Goal: Task Accomplishment & Management: Manage account settings

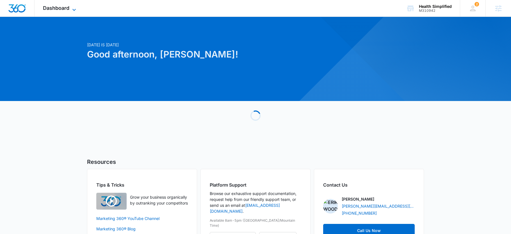
click at [65, 6] on span "Dashboard" at bounding box center [56, 8] width 26 height 6
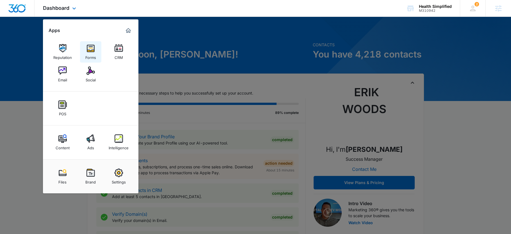
click at [88, 44] on img at bounding box center [90, 48] width 8 height 8
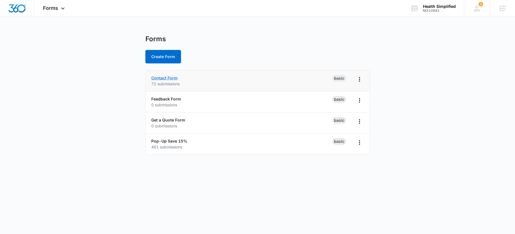
click at [160, 80] on link "Contact Form" at bounding box center [164, 78] width 26 height 5
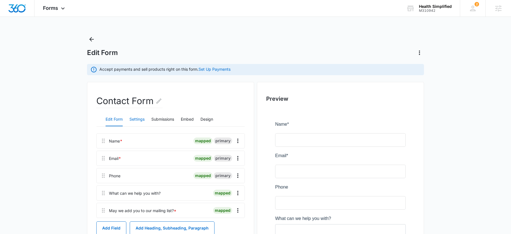
click at [142, 118] on button "Settings" at bounding box center [136, 119] width 15 height 13
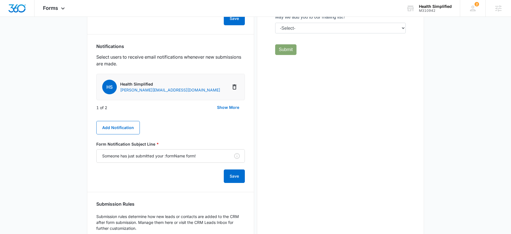
scroll to position [240, 0]
click at [232, 106] on button "Show More" at bounding box center [227, 107] width 33 height 13
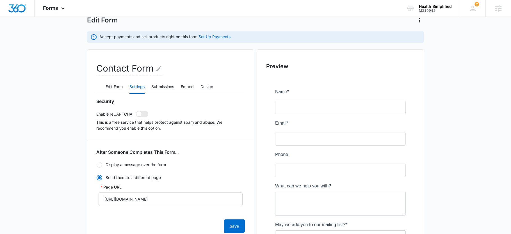
scroll to position [32, 0]
click at [113, 87] on button "Edit Form" at bounding box center [114, 87] width 17 height 13
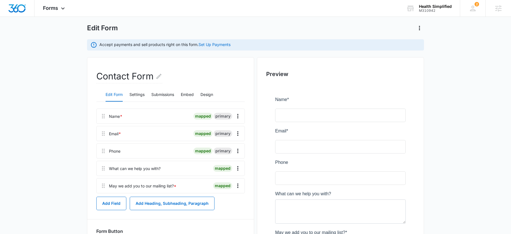
scroll to position [0, 0]
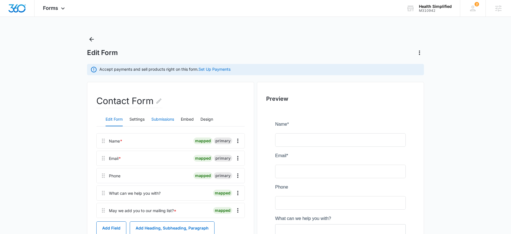
click at [158, 122] on button "Submissions" at bounding box center [162, 119] width 23 height 13
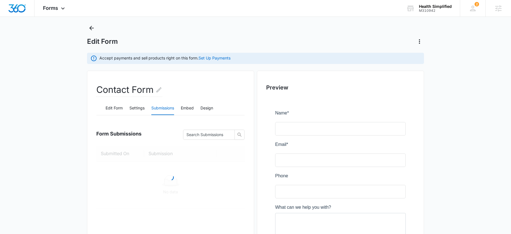
scroll to position [29, 0]
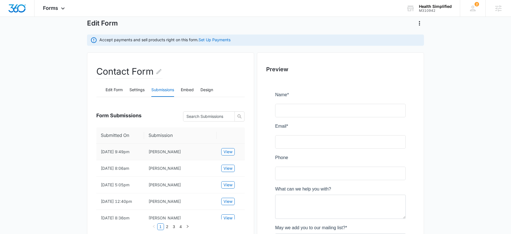
drag, startPoint x: 185, startPoint y: 156, endPoint x: 144, endPoint y: 155, distance: 41.3
click at [143, 156] on tr "10/06/2025 9:49pm Christina Yoder View" at bounding box center [170, 152] width 149 height 17
copy tr "Christina Yoder"
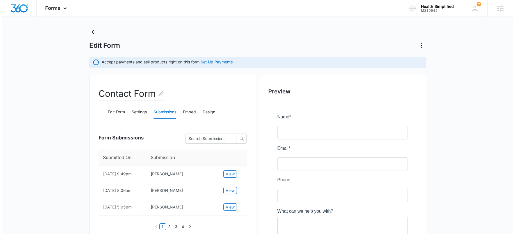
scroll to position [0, 0]
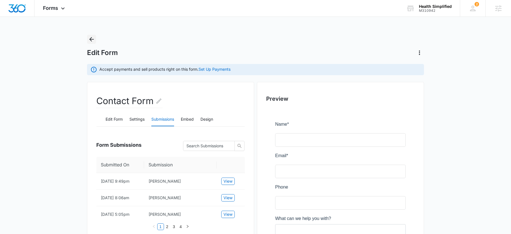
click at [92, 38] on icon "Back" at bounding box center [91, 39] width 7 height 7
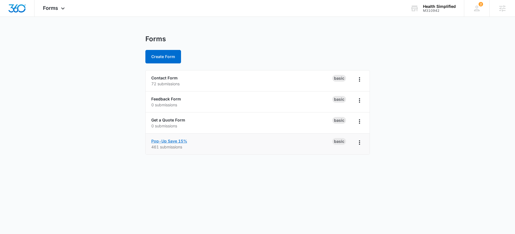
click at [166, 141] on link "Pop-Up Save 15%" at bounding box center [169, 141] width 36 height 5
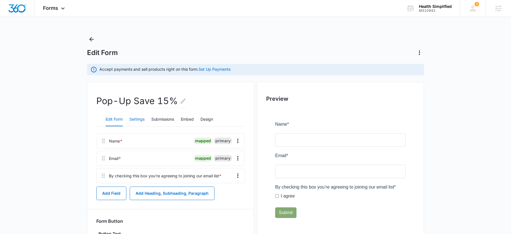
click at [136, 121] on button "Settings" at bounding box center [136, 119] width 15 height 13
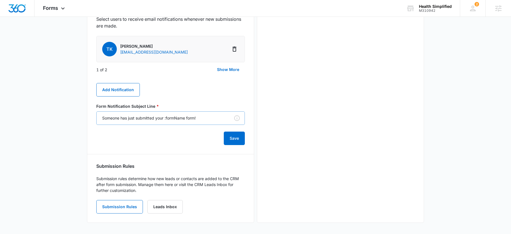
scroll to position [212, 0]
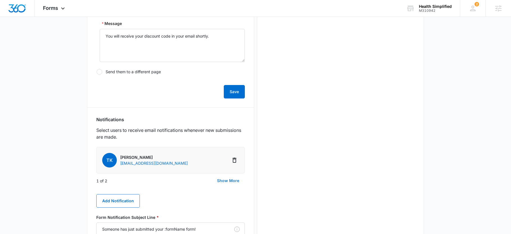
click at [221, 180] on button "Show More" at bounding box center [227, 180] width 33 height 13
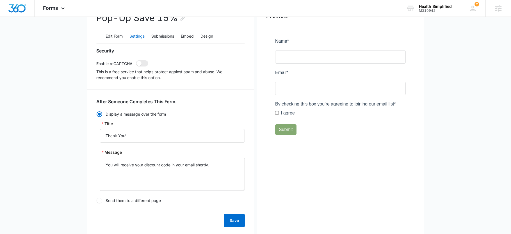
scroll to position [0, 0]
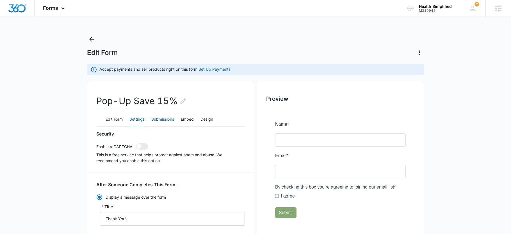
click at [168, 119] on button "Submissions" at bounding box center [162, 119] width 23 height 13
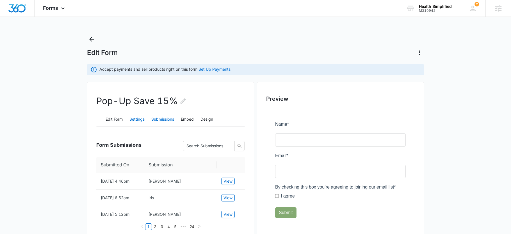
click at [134, 122] on button "Settings" at bounding box center [136, 119] width 15 height 13
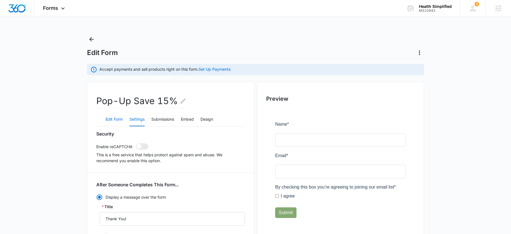
click at [111, 115] on button "Edit Form" at bounding box center [114, 119] width 17 height 13
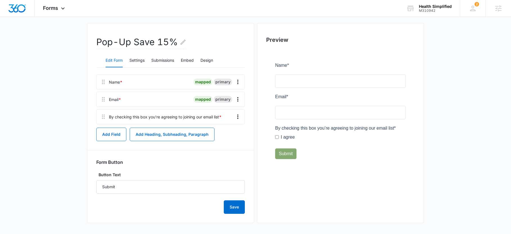
scroll to position [59, 0]
click at [164, 74] on div "Pop-Up Save 15% Edit Form Settings Submissions Embed Design Name * mapped prima…" at bounding box center [170, 124] width 149 height 178
click at [118, 59] on button "Edit Form" at bounding box center [114, 60] width 17 height 13
click at [136, 64] on button "Settings" at bounding box center [136, 60] width 15 height 13
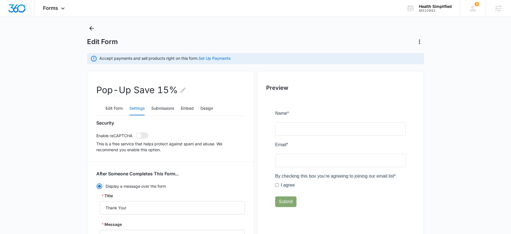
scroll to position [0, 0]
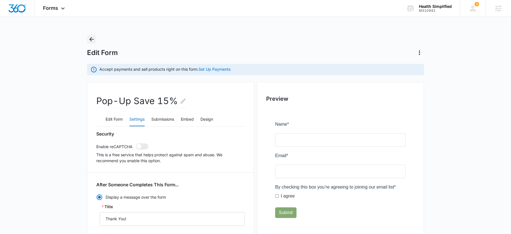
click at [94, 41] on icon "Back" at bounding box center [91, 39] width 7 height 7
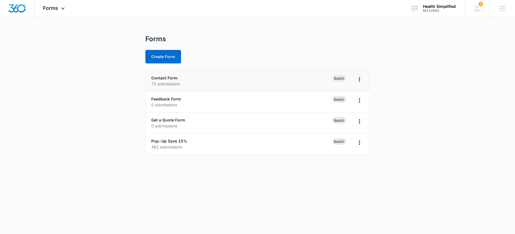
click at [156, 82] on p "72 submissions" at bounding box center [241, 84] width 181 height 6
click at [158, 76] on link "Contact Form" at bounding box center [164, 78] width 26 height 5
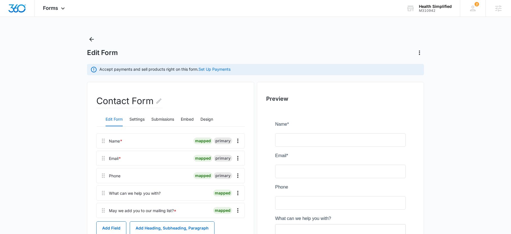
click at [146, 113] on div "Edit Form Settings Submissions Embed Design" at bounding box center [170, 120] width 149 height 14
click at [142, 117] on button "Settings" at bounding box center [136, 119] width 15 height 13
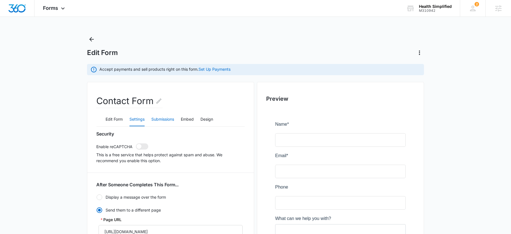
click at [170, 119] on button "Submissions" at bounding box center [162, 119] width 23 height 13
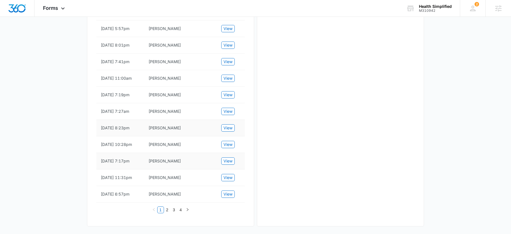
scroll to position [326, 0]
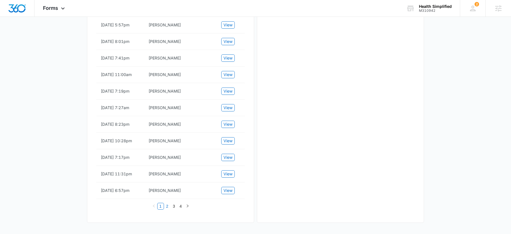
click at [170, 206] on link "2" at bounding box center [167, 206] width 6 height 6
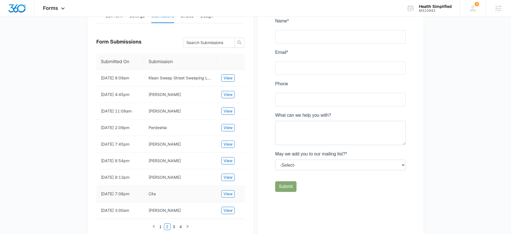
scroll to position [99, 0]
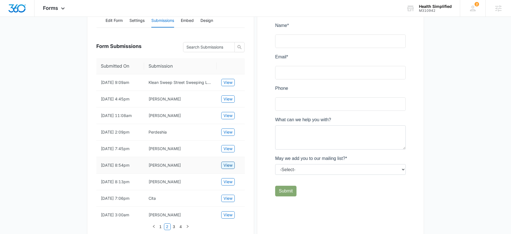
click at [231, 167] on span "View" at bounding box center [228, 165] width 9 height 6
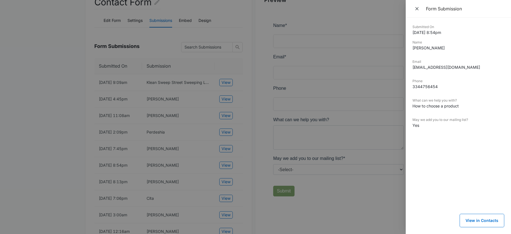
click at [223, 140] on div at bounding box center [255, 117] width 511 height 234
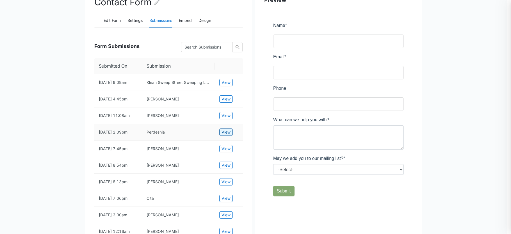
click at [224, 129] on span "View" at bounding box center [226, 132] width 9 height 6
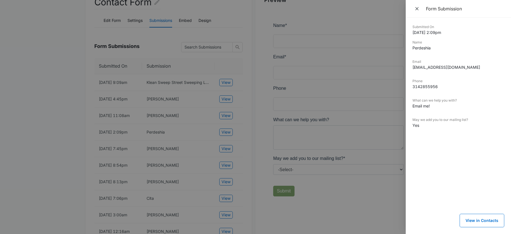
click at [249, 131] on div at bounding box center [255, 117] width 511 height 234
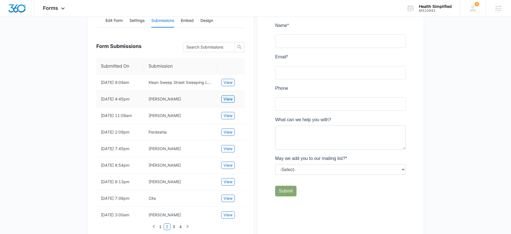
click at [226, 99] on span "View" at bounding box center [228, 99] width 9 height 6
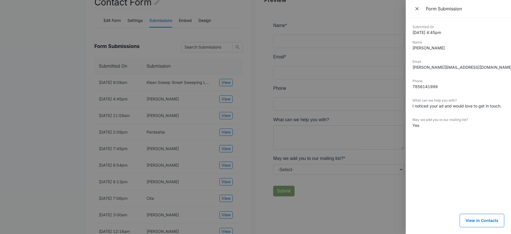
click at [223, 77] on div at bounding box center [255, 117] width 511 height 234
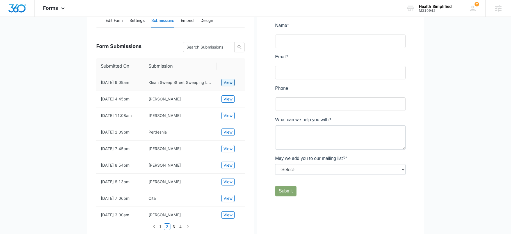
click at [224, 82] on span "View" at bounding box center [228, 82] width 9 height 6
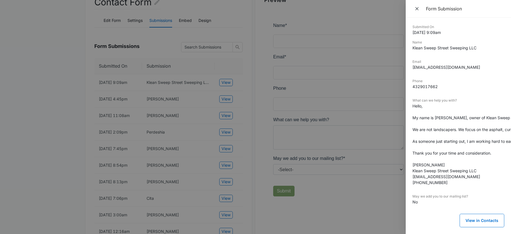
click at [263, 153] on div at bounding box center [255, 117] width 511 height 234
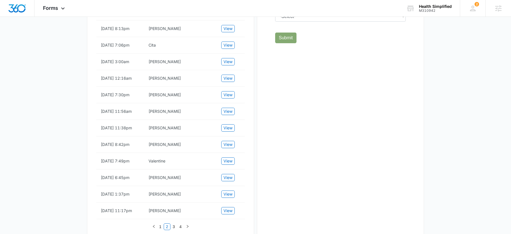
scroll to position [321, 0]
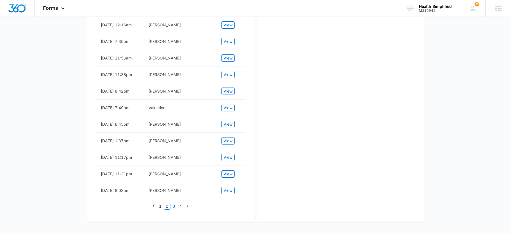
click at [174, 208] on link "3" at bounding box center [174, 206] width 6 height 6
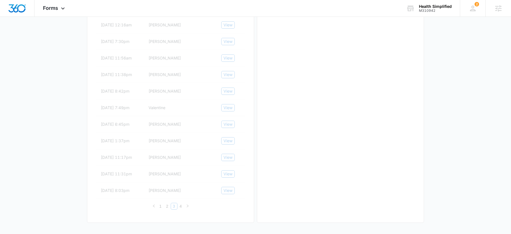
scroll to position [311, 0]
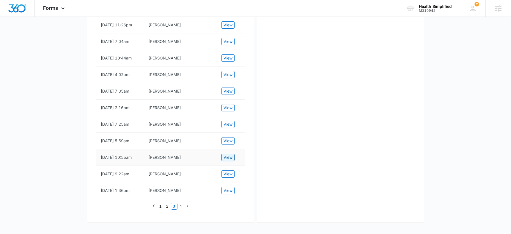
click at [228, 156] on span "View" at bounding box center [228, 157] width 9 height 6
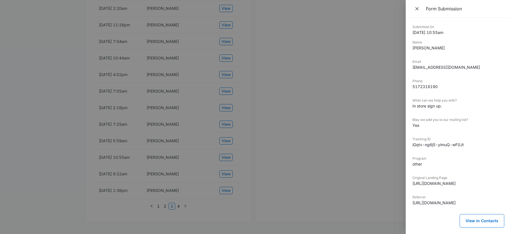
click at [241, 35] on div at bounding box center [255, 117] width 511 height 234
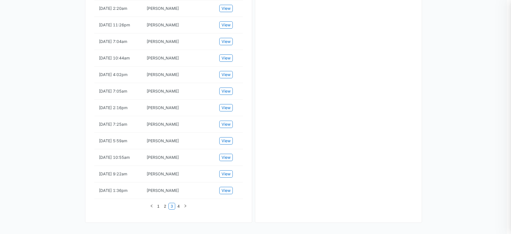
click at [234, 38] on div at bounding box center [255, 117] width 511 height 234
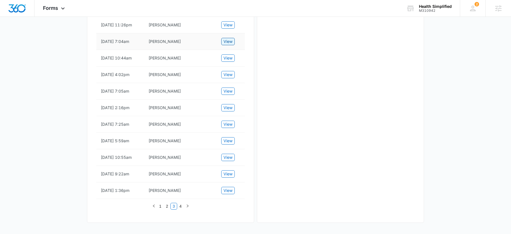
click at [231, 39] on span "View" at bounding box center [228, 41] width 9 height 6
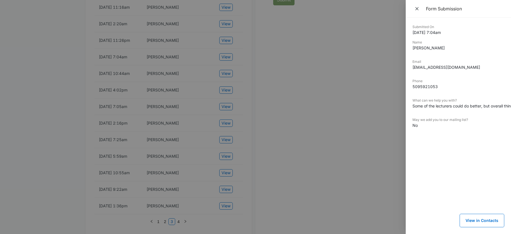
scroll to position [264, 0]
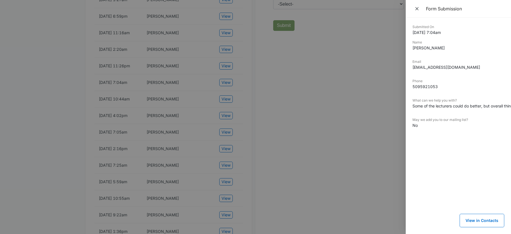
click at [226, 10] on div at bounding box center [255, 117] width 511 height 234
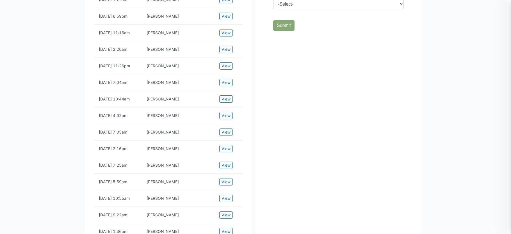
click at [226, 16] on div at bounding box center [255, 117] width 511 height 234
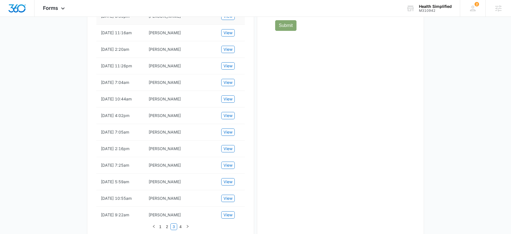
click at [225, 21] on td "View" at bounding box center [231, 16] width 28 height 17
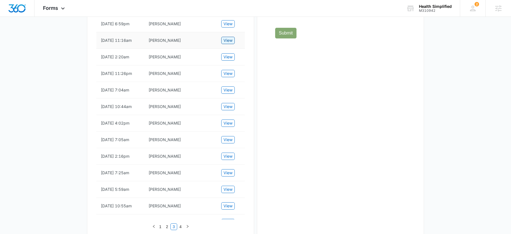
scroll to position [253, 0]
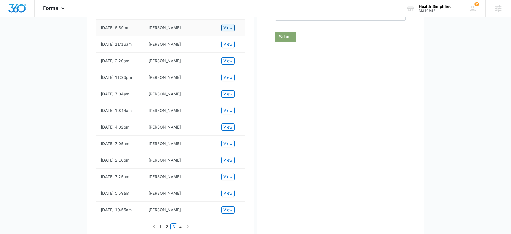
click at [230, 29] on span "View" at bounding box center [228, 28] width 9 height 6
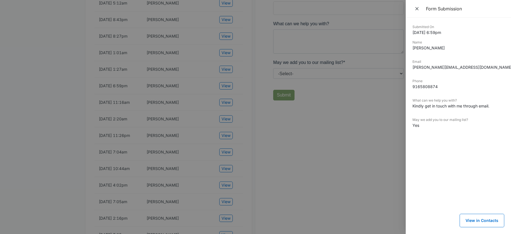
scroll to position [134, 0]
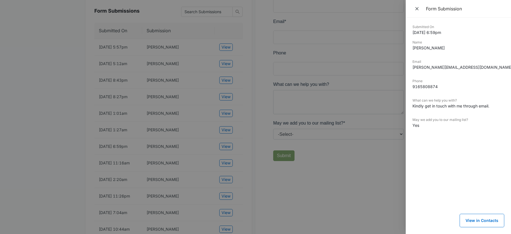
click at [231, 58] on div at bounding box center [255, 117] width 511 height 234
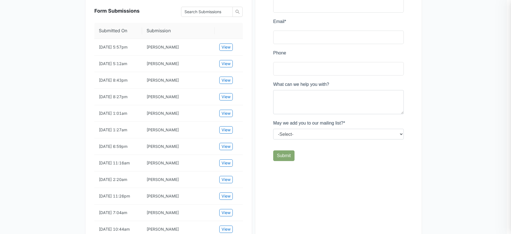
click at [228, 48] on div at bounding box center [255, 117] width 511 height 234
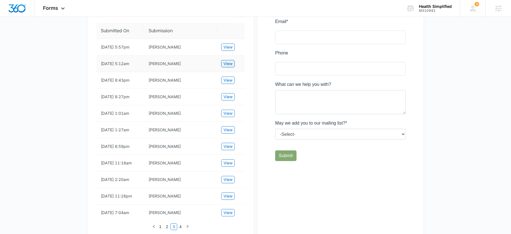
click at [233, 60] on button "View" at bounding box center [227, 63] width 13 height 7
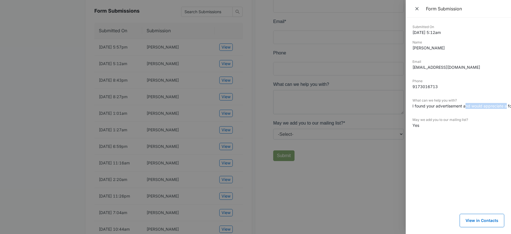
scroll to position [0, 52]
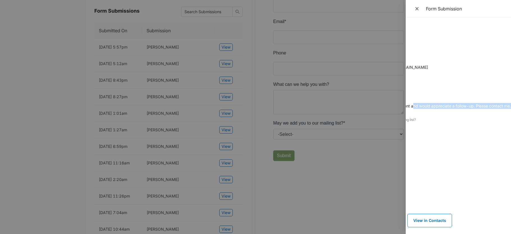
drag, startPoint x: 466, startPoint y: 108, endPoint x: 493, endPoint y: 112, distance: 27.4
click at [493, 112] on div "Submitted On 5/28/2025 5:12am Name Robert Reisman Email fishpondplace@hotmail.c…" at bounding box center [458, 126] width 105 height 216
click at [213, 86] on div at bounding box center [255, 117] width 511 height 234
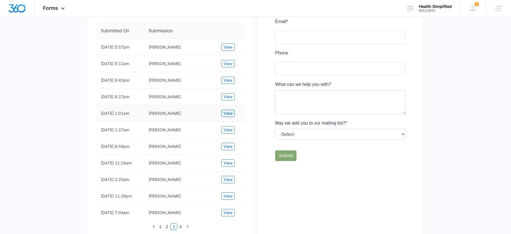
click at [225, 113] on span "View" at bounding box center [228, 113] width 9 height 6
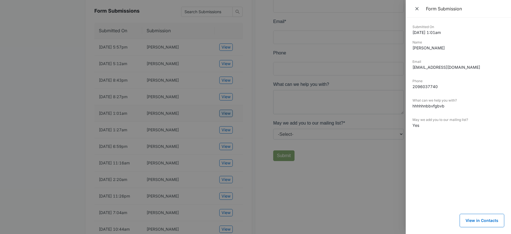
scroll to position [0, 0]
click at [224, 133] on div at bounding box center [255, 117] width 511 height 234
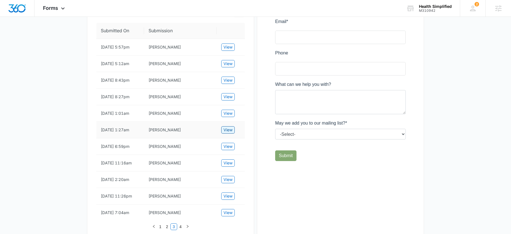
click at [224, 133] on span "View" at bounding box center [228, 130] width 9 height 6
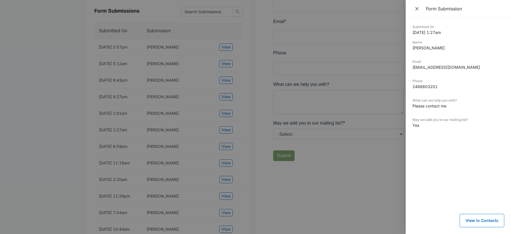
click at [222, 153] on div at bounding box center [255, 117] width 511 height 234
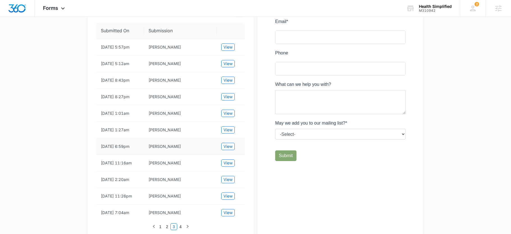
click at [235, 143] on td "View" at bounding box center [231, 146] width 28 height 17
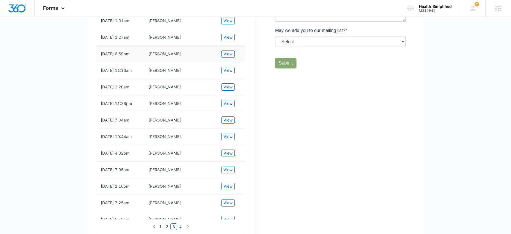
scroll to position [311, 0]
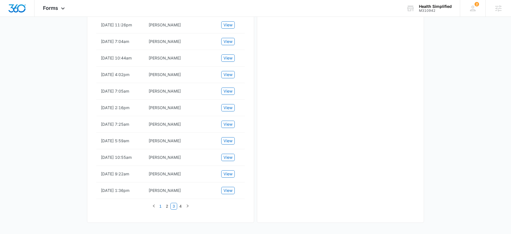
click at [158, 205] on link "1" at bounding box center [161, 206] width 6 height 6
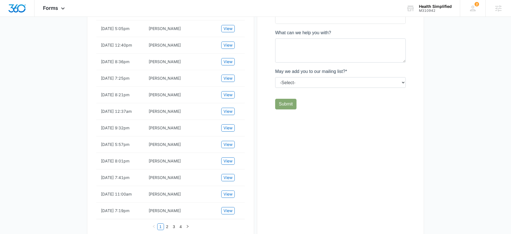
scroll to position [123, 0]
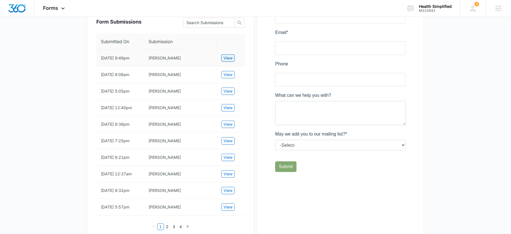
click at [227, 58] on span "View" at bounding box center [228, 58] width 9 height 6
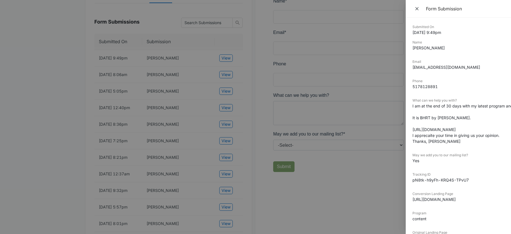
click at [278, 95] on div at bounding box center [255, 117] width 511 height 234
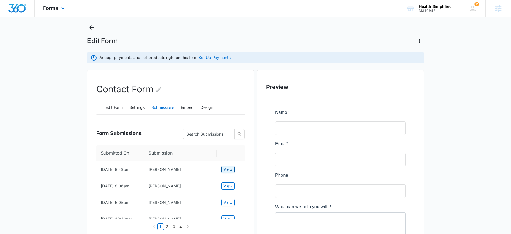
scroll to position [0, 0]
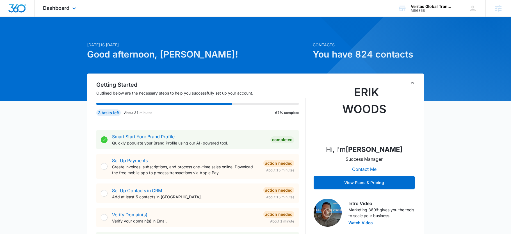
click at [70, 4] on div "Dashboard Apps Reputation Websites Forms CRM Email Social Payments POS Content …" at bounding box center [60, 8] width 51 height 17
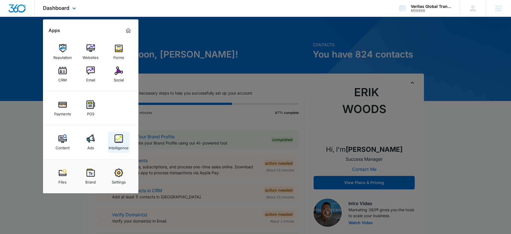
click at [122, 139] on img at bounding box center [119, 138] width 8 height 8
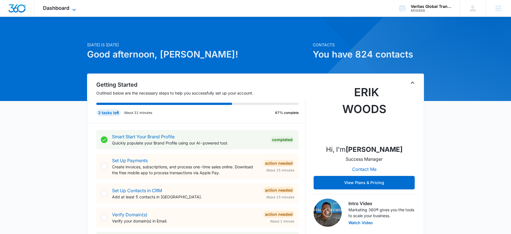
click at [59, 7] on span "Dashboard" at bounding box center [56, 8] width 26 height 6
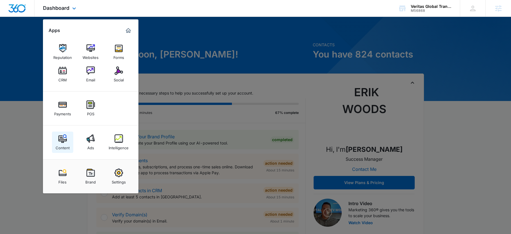
click at [60, 141] on img at bounding box center [62, 138] width 8 height 8
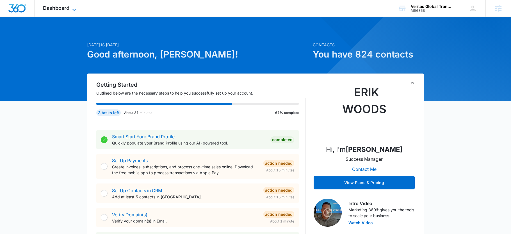
click at [58, 10] on span "Dashboard" at bounding box center [56, 8] width 26 height 6
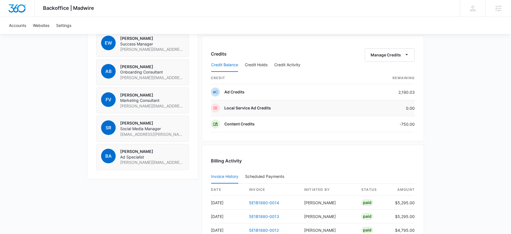
scroll to position [366, 0]
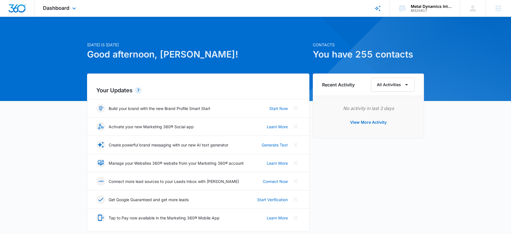
scroll to position [1, 0]
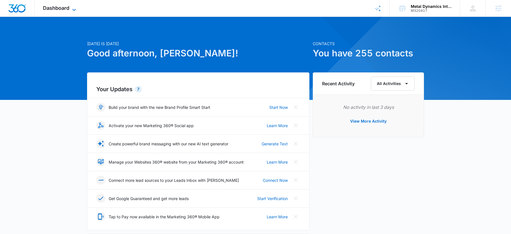
click at [65, 9] on span "Dashboard" at bounding box center [56, 8] width 26 height 6
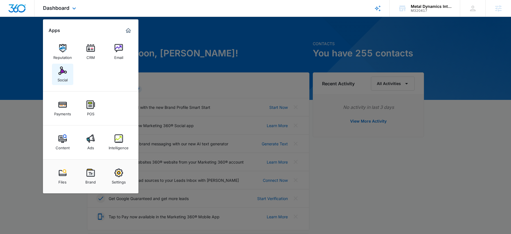
click at [65, 78] on div "Social" at bounding box center [63, 78] width 10 height 7
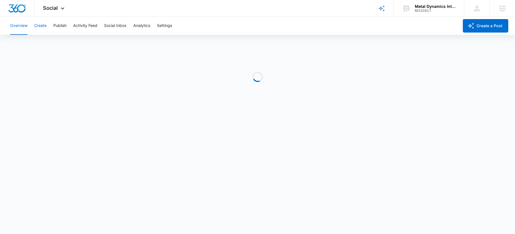
click at [37, 26] on button "Create" at bounding box center [40, 26] width 12 height 18
click at [17, 26] on button "Overview" at bounding box center [18, 26] width 17 height 18
click at [64, 29] on button "Publish" at bounding box center [59, 26] width 13 height 18
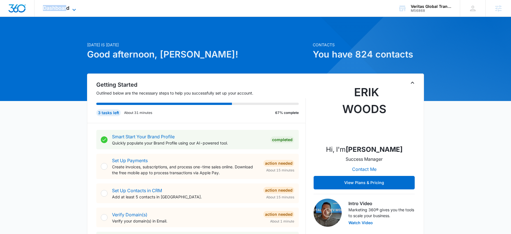
click at [65, 6] on div "Dashboard Apps Reputation Websites Forms CRM Email Social Payments POS Content …" at bounding box center [60, 8] width 51 height 17
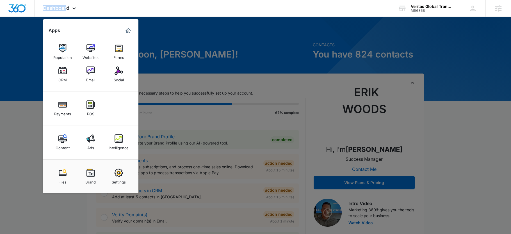
click at [58, 142] on img at bounding box center [62, 138] width 8 height 8
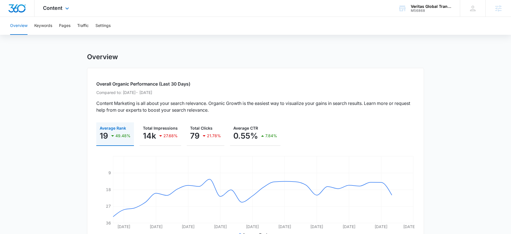
click at [35, 16] on div "Content Apps Reputation Websites Forms CRM Email Social Payments POS Content Ad…" at bounding box center [57, 8] width 44 height 17
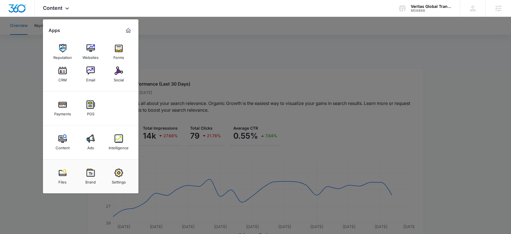
click at [39, 23] on div at bounding box center [255, 117] width 511 height 234
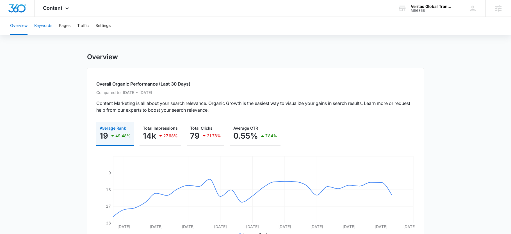
click at [39, 23] on button "Keywords" at bounding box center [43, 26] width 18 height 18
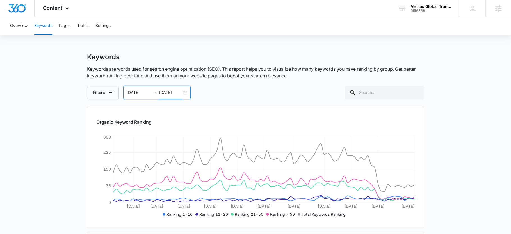
click at [169, 92] on input "[DATE]" at bounding box center [170, 93] width 23 height 6
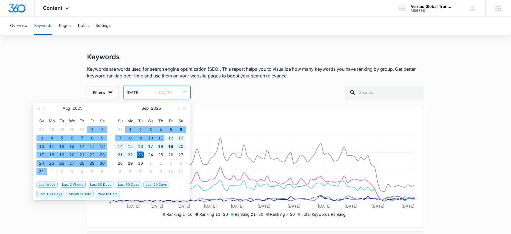
type input "[DATE]"
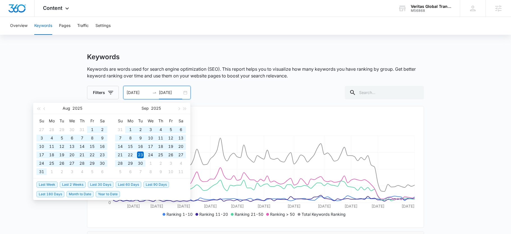
click at [149, 186] on span "Last 90 Days" at bounding box center [156, 185] width 26 height 6
type input "[DATE]"
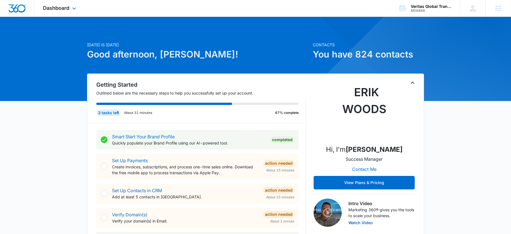
click at [59, 1] on div "Dashboard Apps Reputation Websites Forms CRM Email Social Payments POS Content …" at bounding box center [60, 8] width 51 height 17
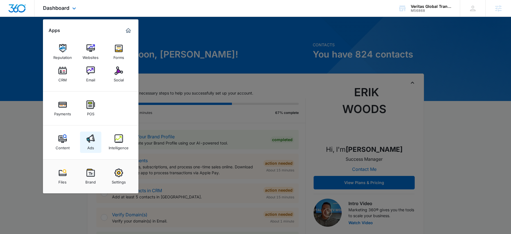
click at [91, 139] on img at bounding box center [90, 138] width 8 height 8
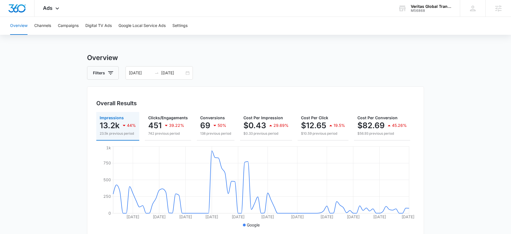
click at [161, 71] on div "[DATE] [DATE]" at bounding box center [159, 72] width 67 height 13
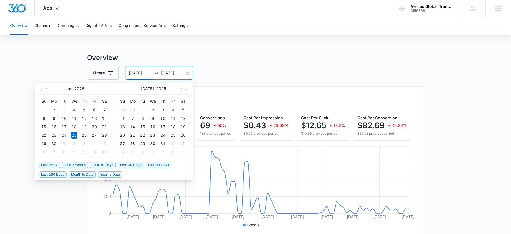
click at [108, 165] on span "Last 30 Days" at bounding box center [103, 165] width 26 height 6
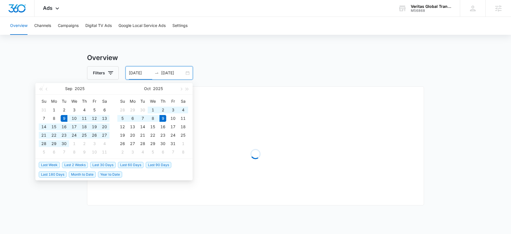
type input "[DATE]"
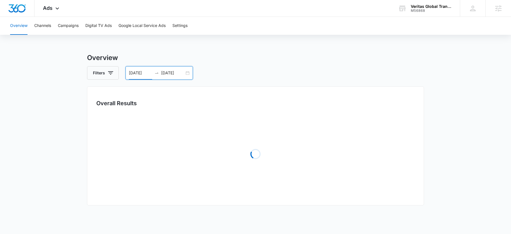
drag, startPoint x: 316, startPoint y: 45, endPoint x: 248, endPoint y: 44, distance: 68.0
click at [315, 46] on div "Overview Channels Campaigns Digital TV Ads Google Local Service Ads Settings Ov…" at bounding box center [255, 164] width 511 height 294
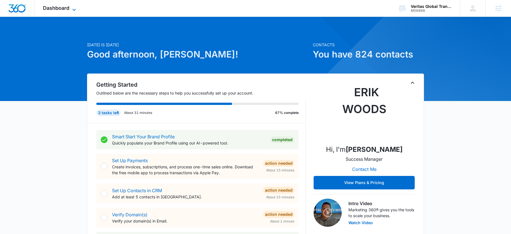
click at [68, 5] on span "Dashboard" at bounding box center [56, 8] width 26 height 6
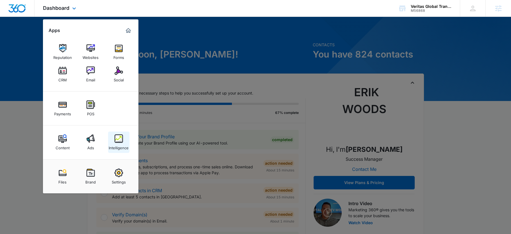
click at [118, 149] on div "Intelligence" at bounding box center [119, 146] width 20 height 7
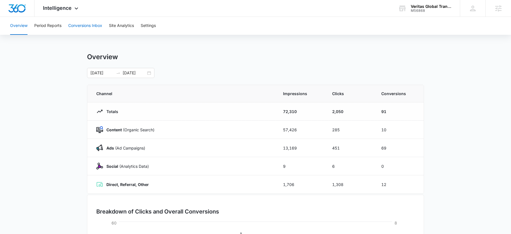
click at [91, 27] on button "Conversions Inbox" at bounding box center [85, 26] width 34 height 18
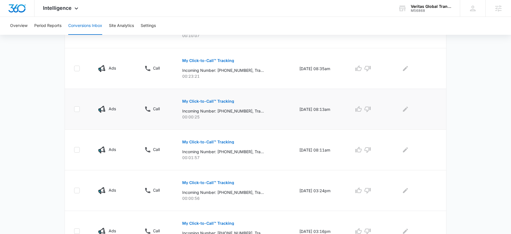
scroll to position [367, 0]
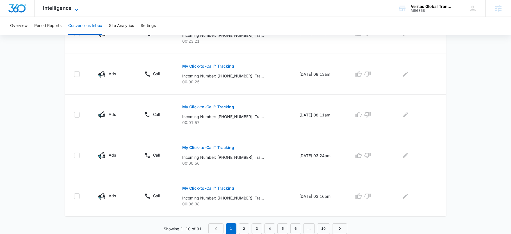
click at [52, 10] on span "Intelligence" at bounding box center [57, 8] width 29 height 6
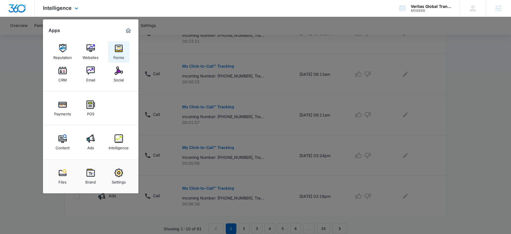
click at [113, 54] on div "Forms" at bounding box center [118, 56] width 11 height 7
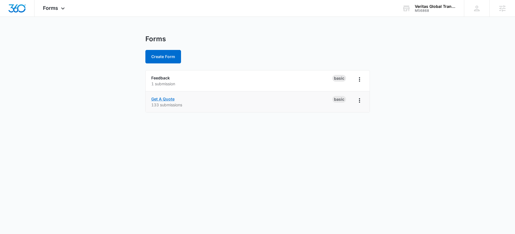
click at [159, 100] on link "Get A Quote" at bounding box center [162, 99] width 23 height 5
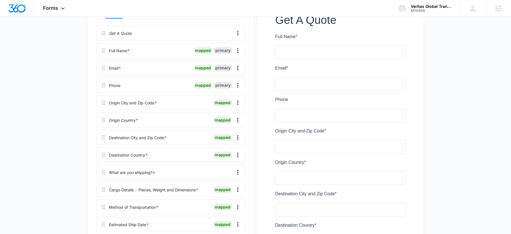
scroll to position [60, 0]
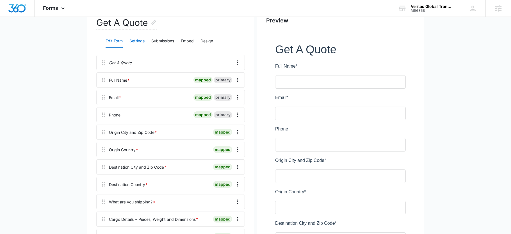
click at [138, 35] on button "Settings" at bounding box center [136, 41] width 15 height 13
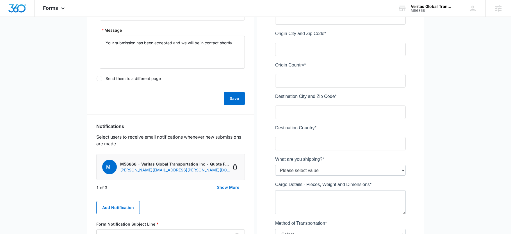
scroll to position [245, 0]
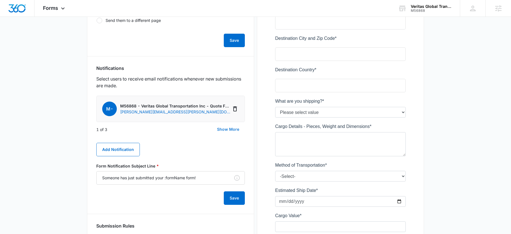
click at [229, 130] on button "Show More" at bounding box center [227, 129] width 33 height 13
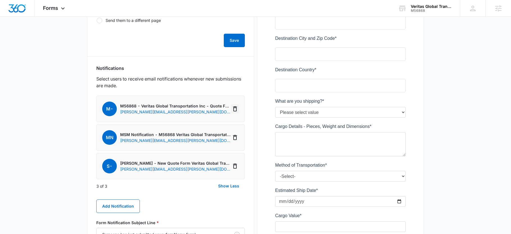
click at [234, 108] on icon "Delete Notification" at bounding box center [235, 109] width 7 height 7
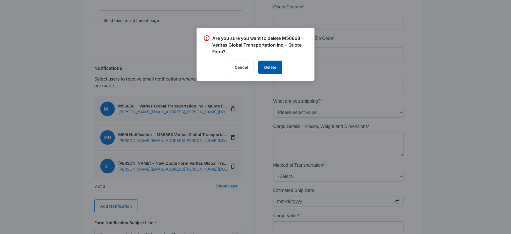
click at [272, 66] on button "Delete" at bounding box center [270, 67] width 24 height 13
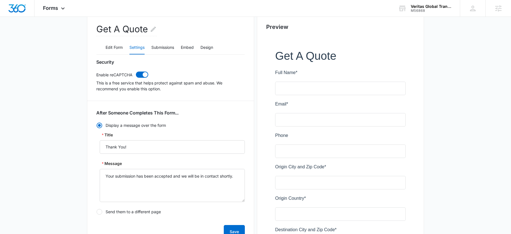
scroll to position [25, 0]
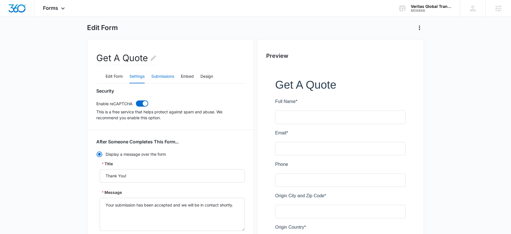
click at [161, 76] on button "Submissions" at bounding box center [162, 76] width 23 height 13
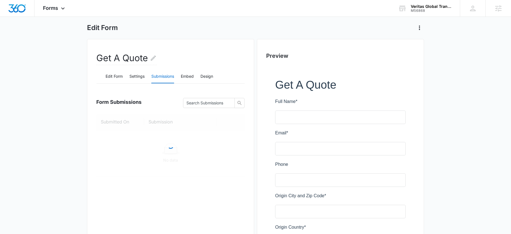
click at [161, 76] on button "Submissions" at bounding box center [162, 76] width 23 height 13
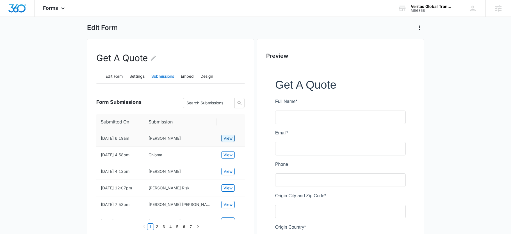
click at [232, 139] on span "View" at bounding box center [228, 138] width 9 height 6
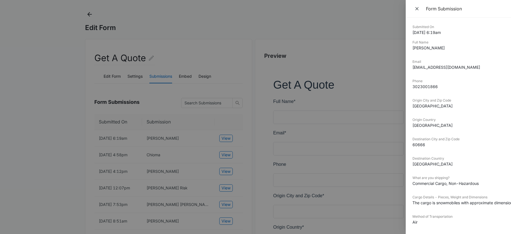
click at [185, 139] on div at bounding box center [255, 117] width 511 height 234
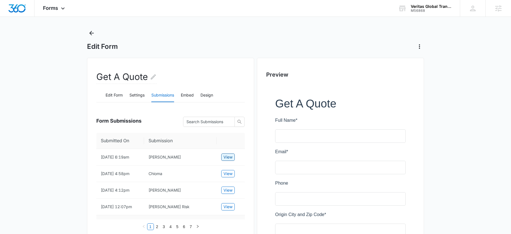
scroll to position [0, 0]
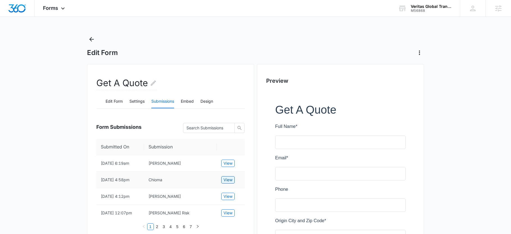
click at [224, 176] on button "View" at bounding box center [227, 179] width 13 height 7
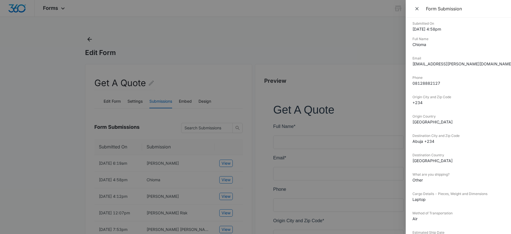
scroll to position [8, 0]
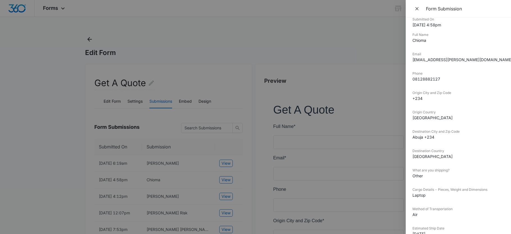
drag, startPoint x: 222, startPoint y: 170, endPoint x: 226, endPoint y: 170, distance: 3.9
click at [226, 170] on div at bounding box center [255, 117] width 511 height 234
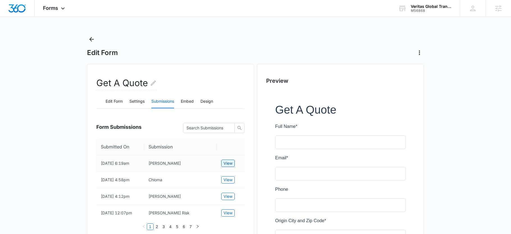
click at [226, 163] on span "View" at bounding box center [228, 163] width 9 height 6
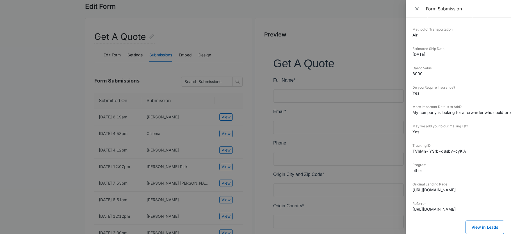
scroll to position [52, 0]
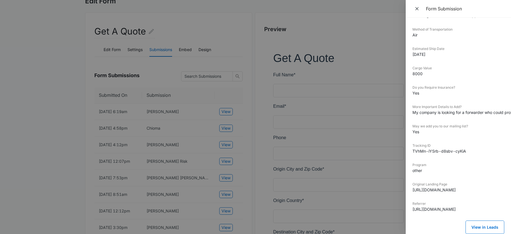
click at [128, 140] on div at bounding box center [255, 117] width 511 height 234
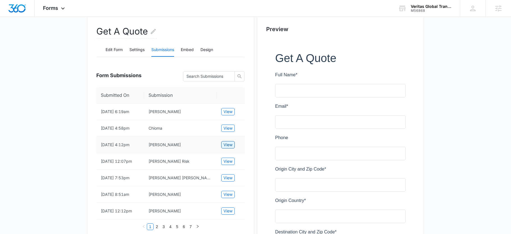
click at [229, 145] on span "View" at bounding box center [228, 145] width 9 height 6
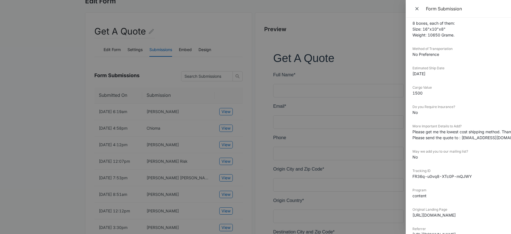
click at [199, 168] on div at bounding box center [255, 117] width 511 height 234
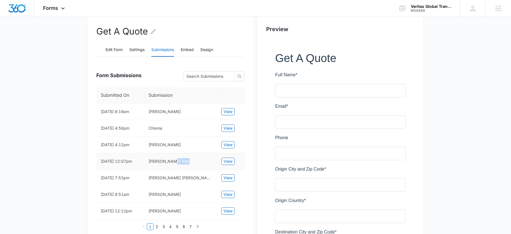
drag, startPoint x: 222, startPoint y: 170, endPoint x: 227, endPoint y: 168, distance: 4.9
click at [225, 170] on tr "9/15/2025 12:07pm Dillon Risk View" at bounding box center [170, 161] width 149 height 17
click at [227, 168] on td "View" at bounding box center [231, 161] width 28 height 17
click at [226, 165] on span "View" at bounding box center [228, 161] width 9 height 6
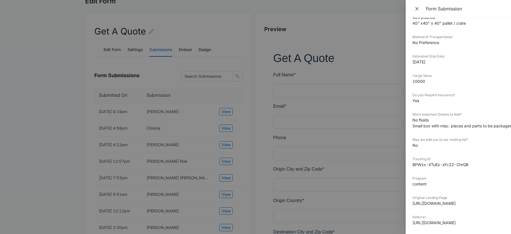
scroll to position [0, 0]
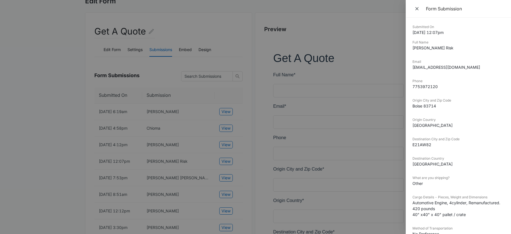
click at [115, 174] on div at bounding box center [255, 117] width 511 height 234
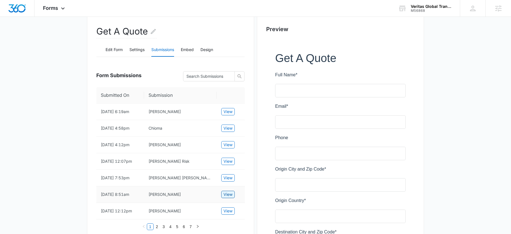
click at [227, 198] on span "View" at bounding box center [228, 194] width 9 height 6
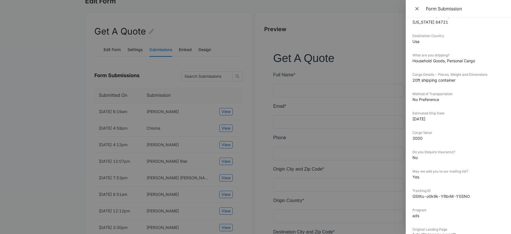
scroll to position [188, 0]
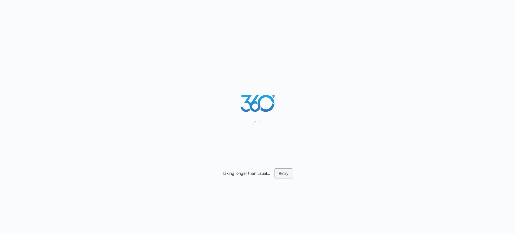
click at [283, 171] on button "Retry" at bounding box center [283, 173] width 19 height 10
click at [284, 172] on button "Retry" at bounding box center [283, 173] width 19 height 10
